Goal: Information Seeking & Learning: Learn about a topic

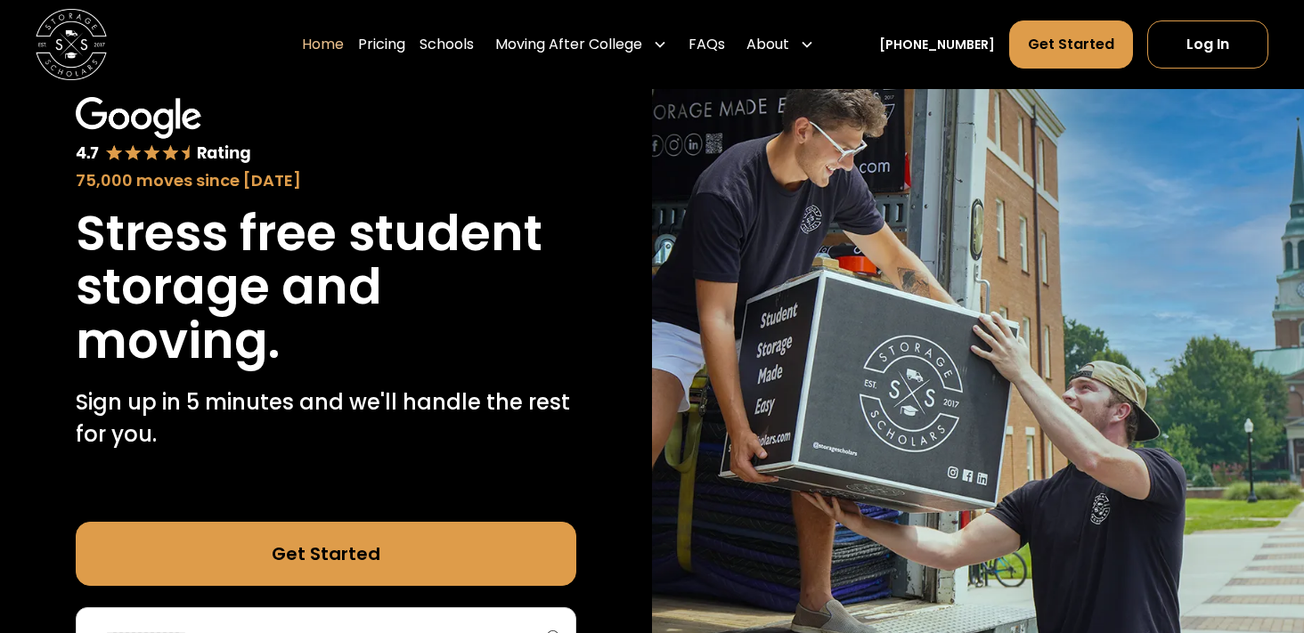
scroll to position [110, 0]
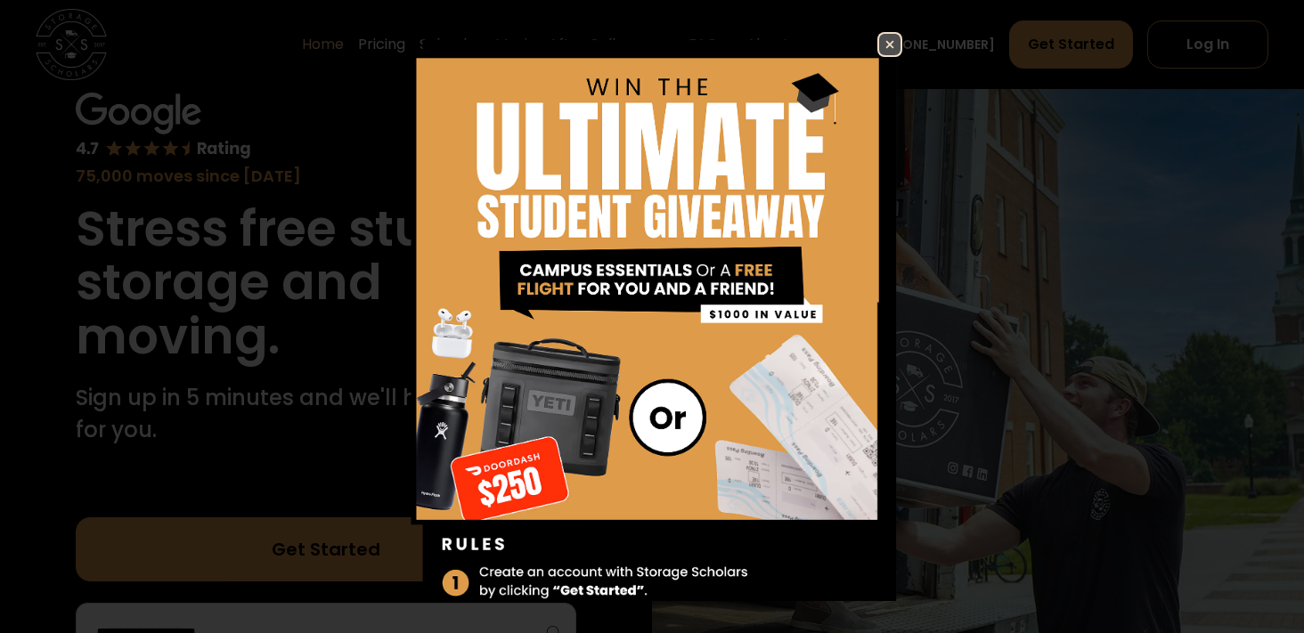
click at [892, 47] on img at bounding box center [889, 44] width 21 height 21
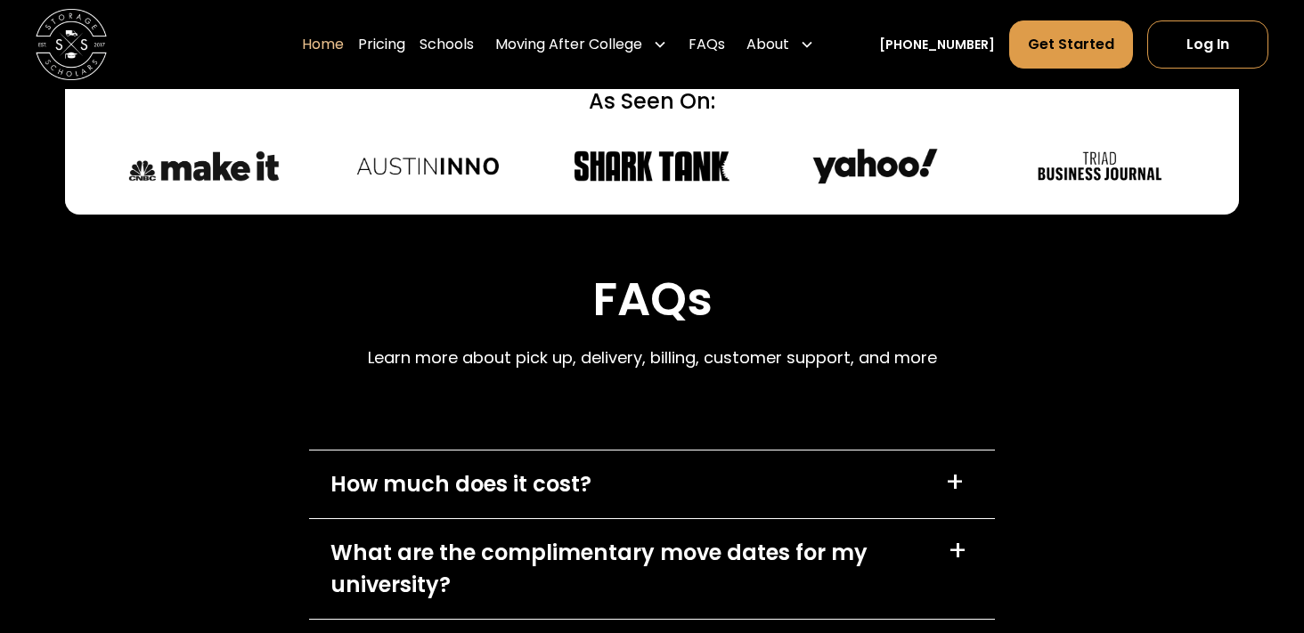
scroll to position [5130, 0]
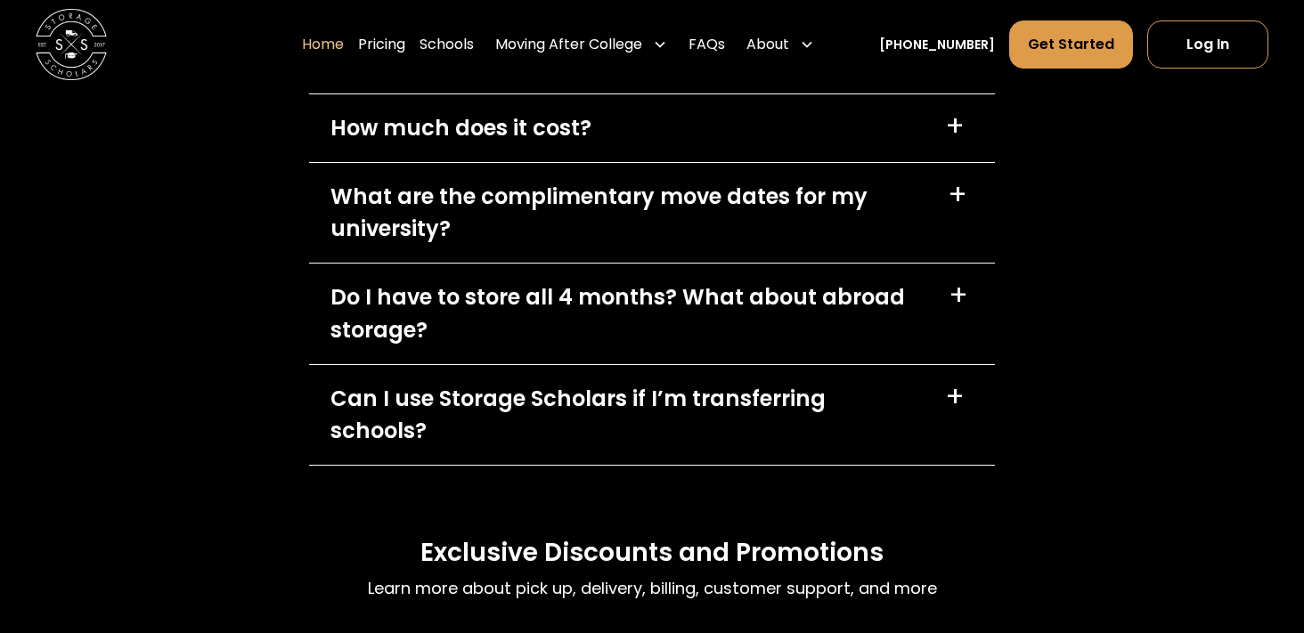
click at [875, 342] on div "Do I have to store all 4 months? What about abroad storage?" at bounding box center [628, 313] width 596 height 64
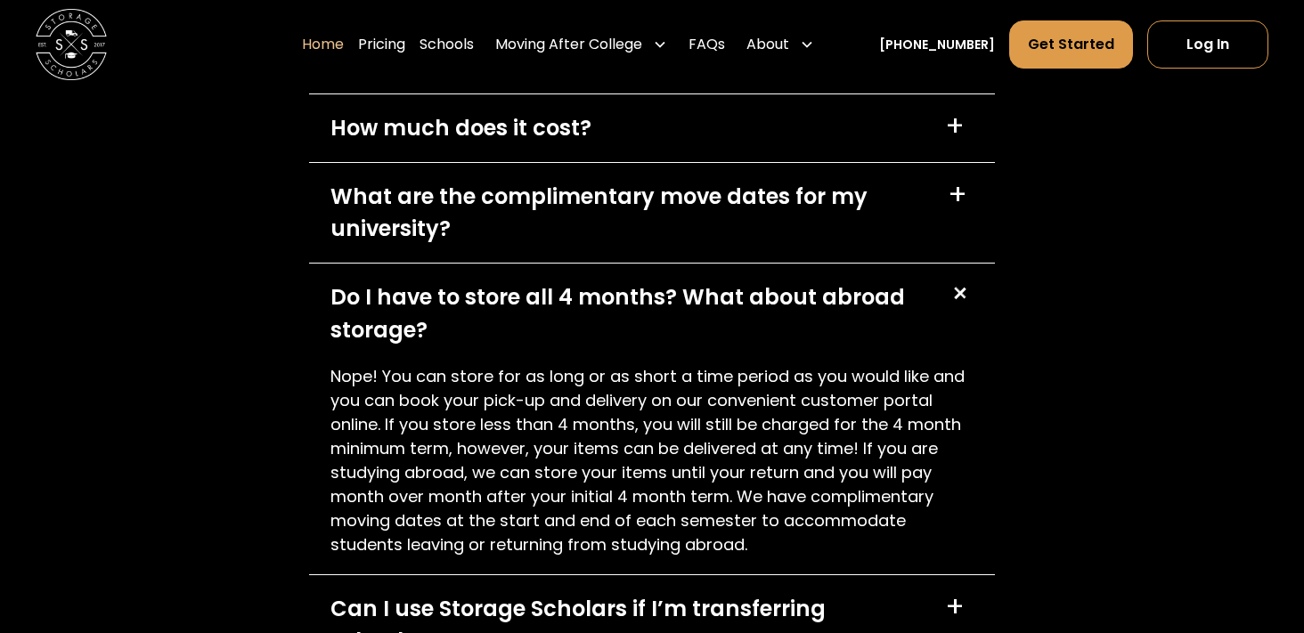
click at [875, 342] on div "Do I have to store all 4 months? What about abroad storage?" at bounding box center [628, 313] width 596 height 64
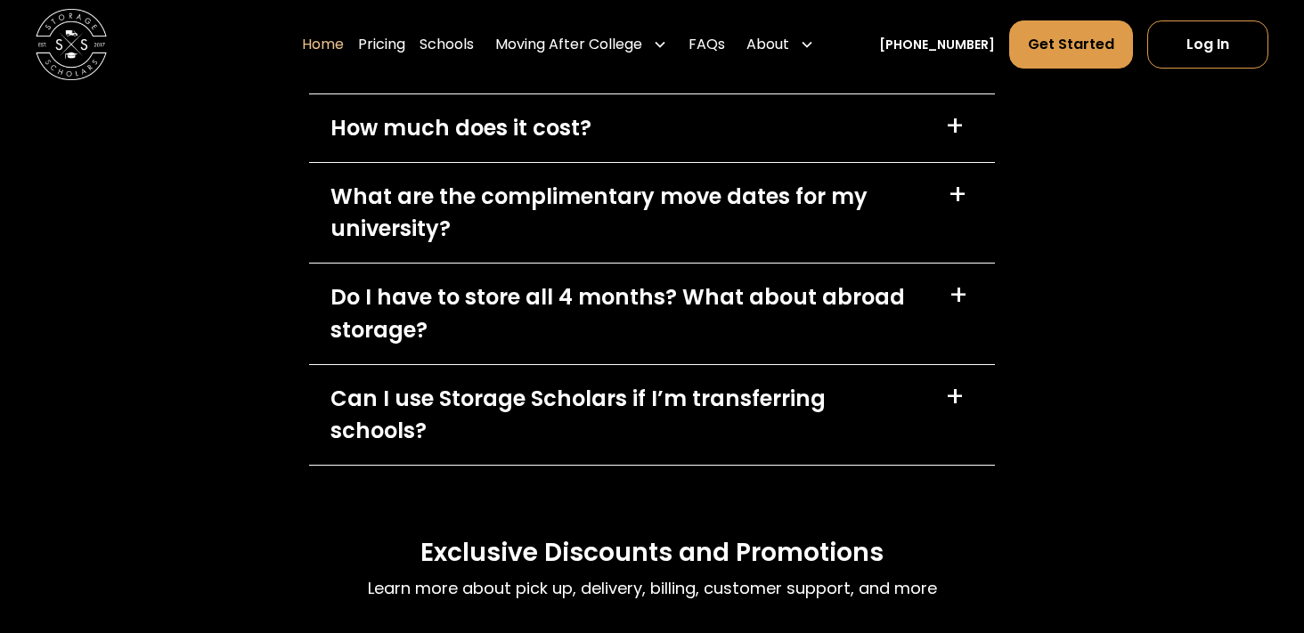
click at [892, 215] on div "What are the complimentary move dates for my university?" at bounding box center [628, 213] width 596 height 64
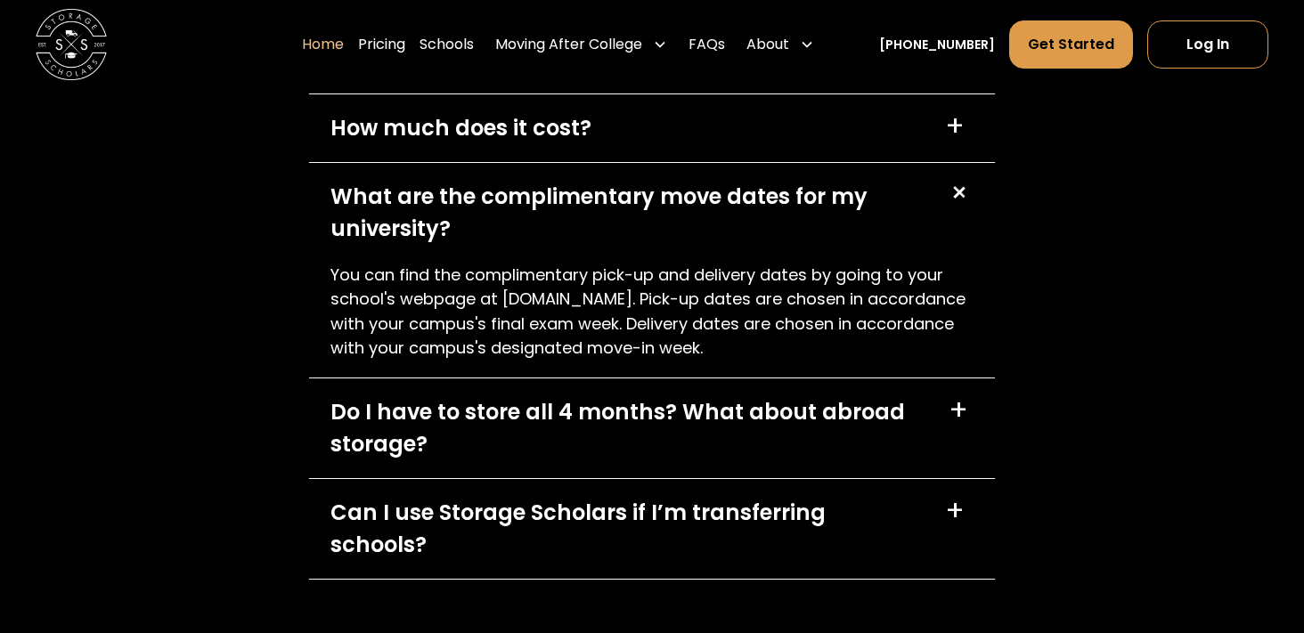
click at [892, 215] on div "What are the complimentary move dates for my university?" at bounding box center [628, 213] width 596 height 64
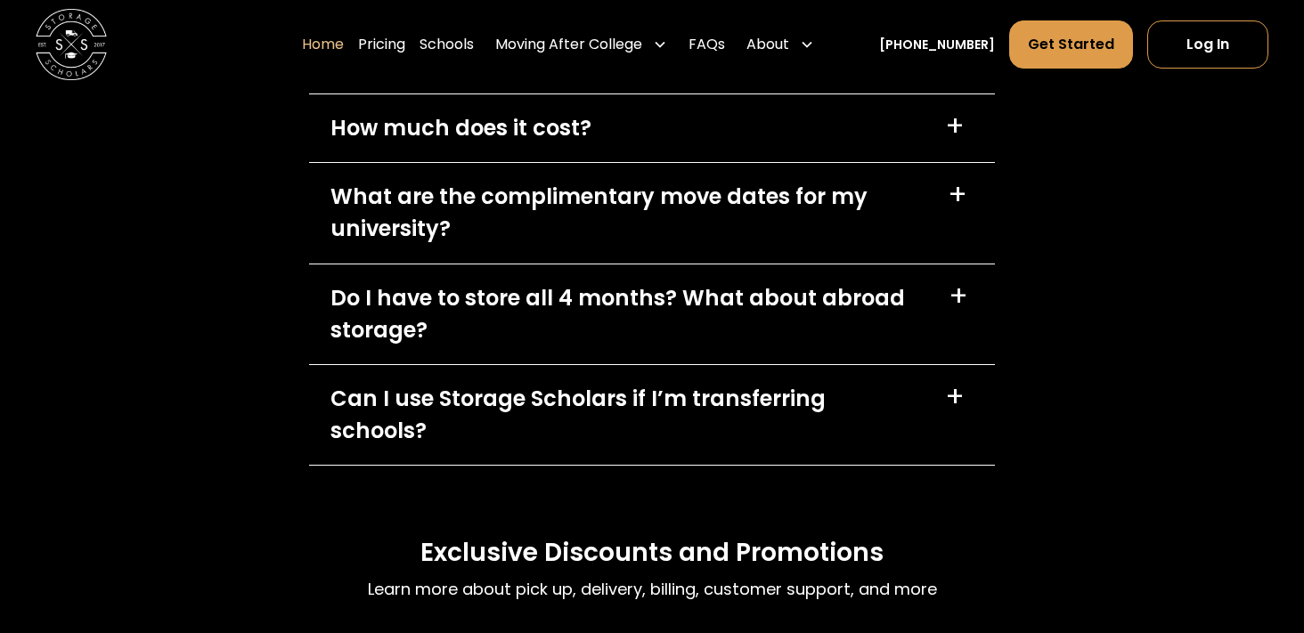
click at [906, 112] on div "How much does it cost? +" at bounding box center [652, 128] width 686 height 68
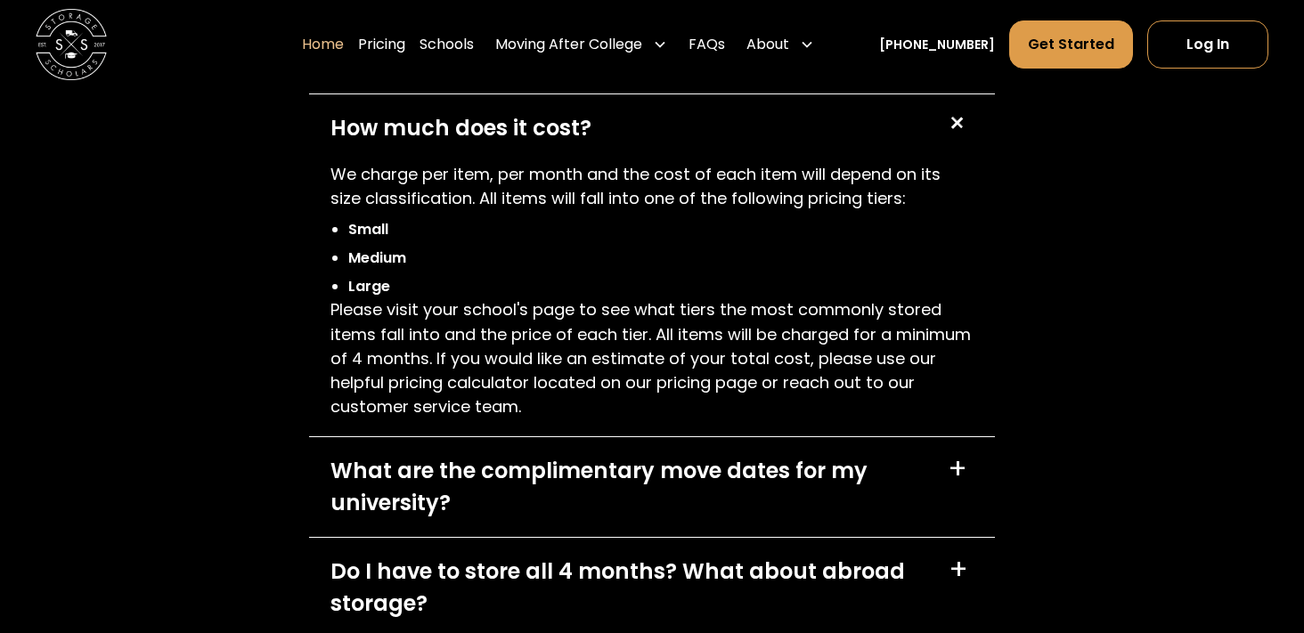
click at [906, 121] on div "How much does it cost? +" at bounding box center [652, 128] width 686 height 68
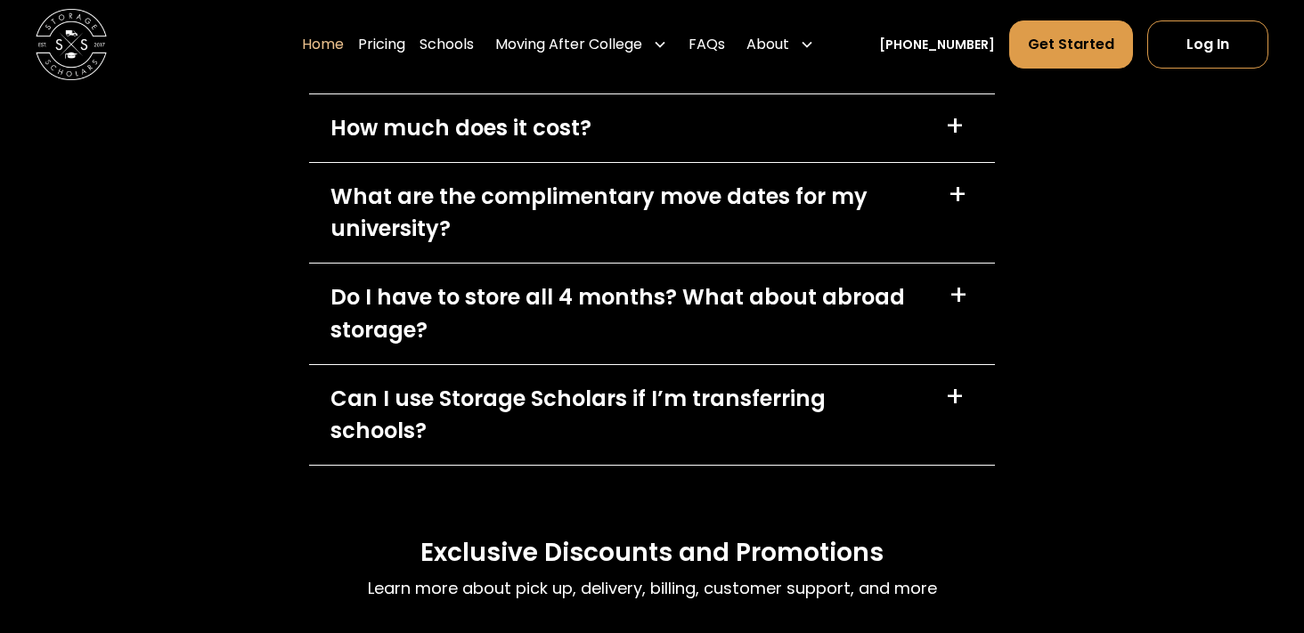
click at [817, 374] on div "Can I use Storage Scholars if I’m transferring schools? +" at bounding box center [652, 415] width 686 height 100
